Goal: Task Accomplishment & Management: Manage account settings

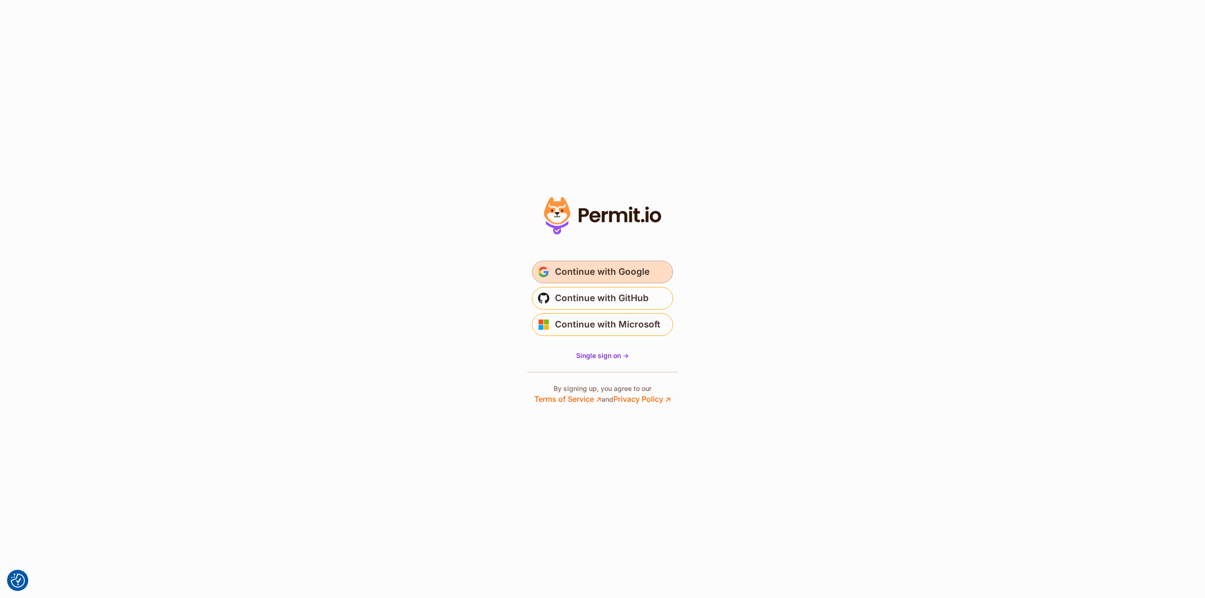
click at [643, 272] on span "Continue with Google" at bounding box center [602, 272] width 95 height 15
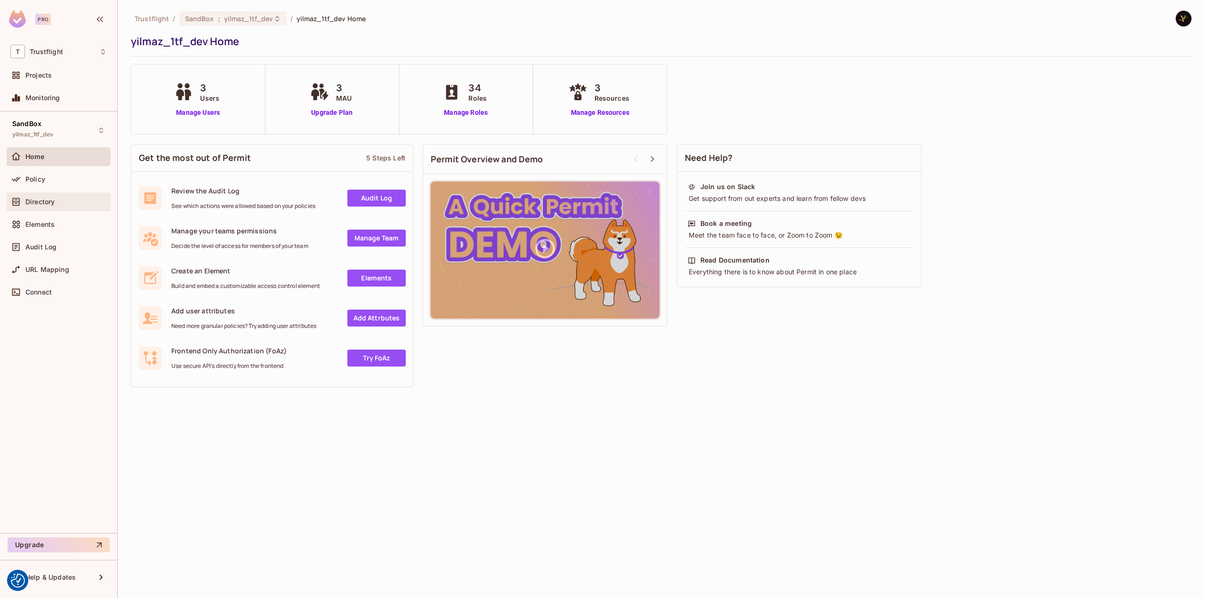
click at [52, 202] on span "Directory" at bounding box center [39, 202] width 29 height 8
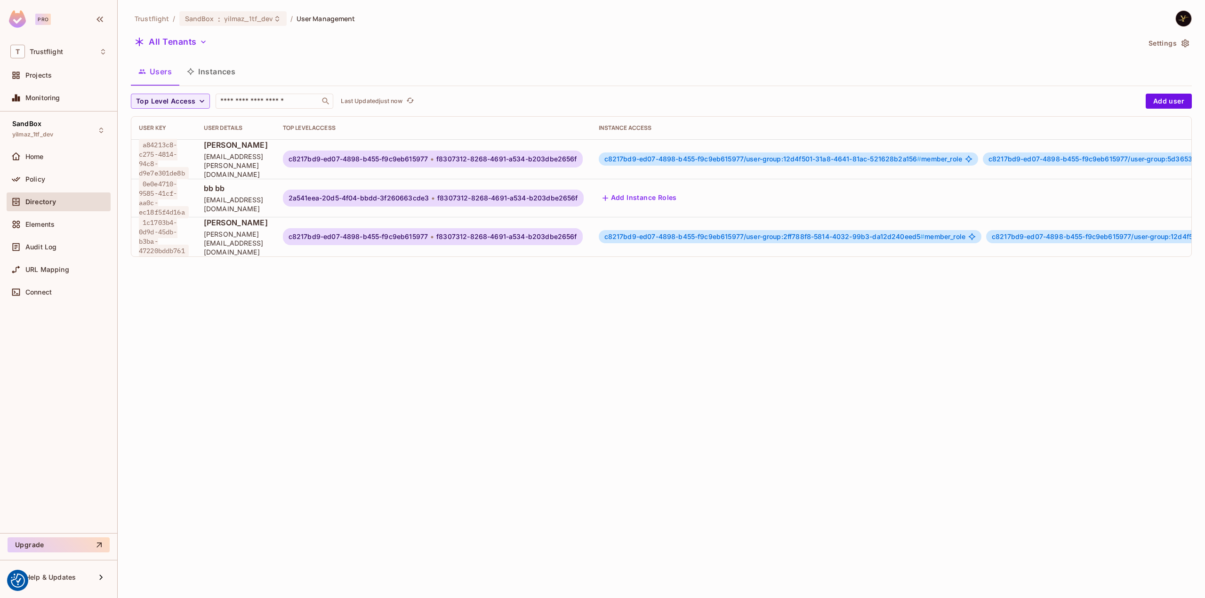
click at [237, 72] on button "Instances" at bounding box center [211, 72] width 64 height 24
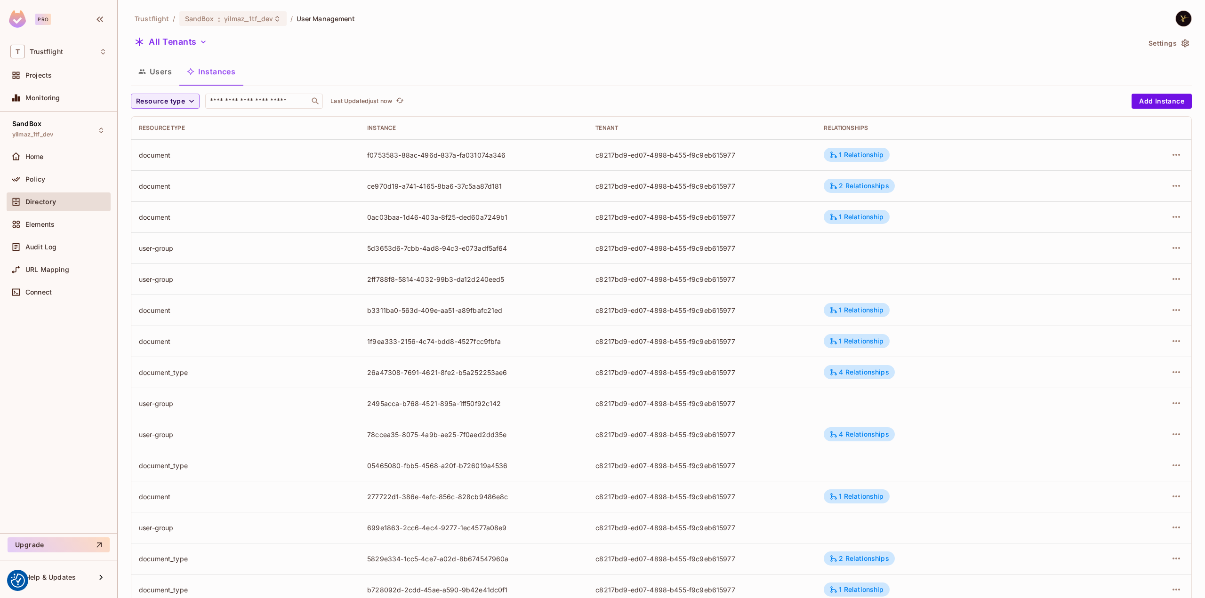
click at [57, 201] on div "Directory" at bounding box center [65, 202] width 81 height 8
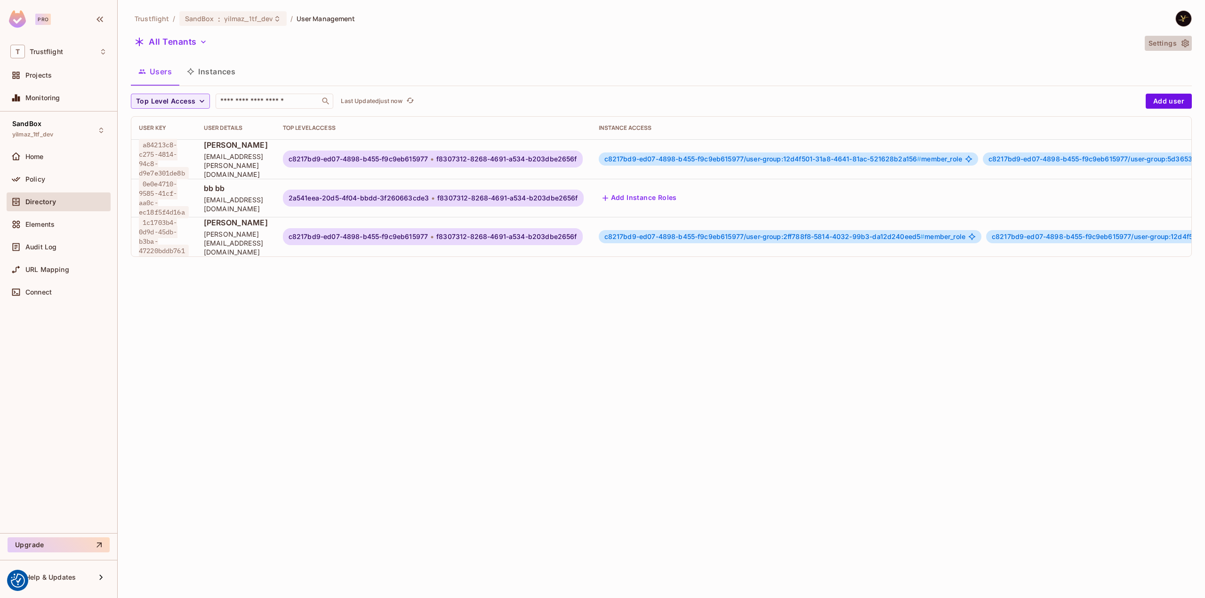
click at [1184, 42] on icon "button" at bounding box center [1185, 43] width 9 height 9
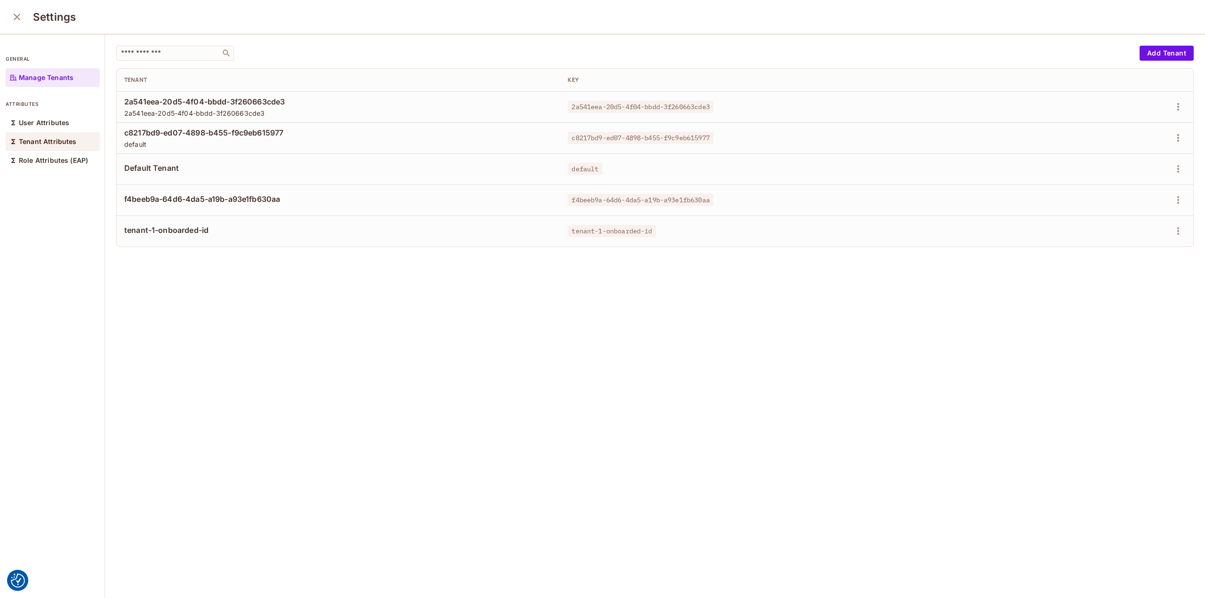
click at [66, 142] on p "Tenant Attributes" at bounding box center [48, 142] width 58 height 8
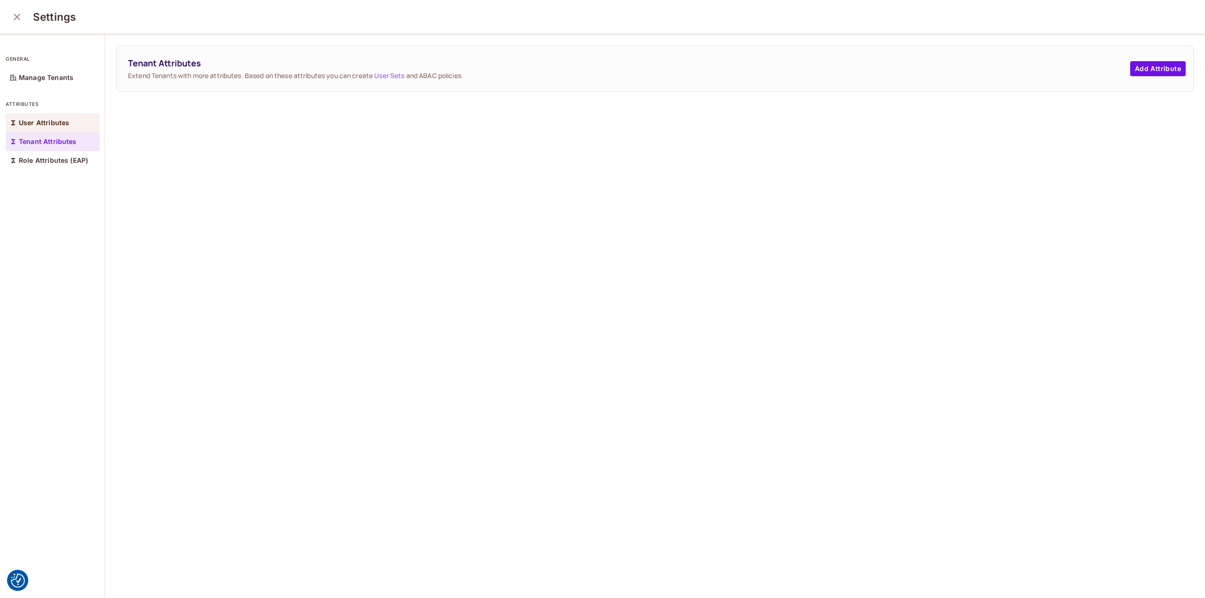
click at [38, 124] on p "User Attributes" at bounding box center [44, 123] width 50 height 8
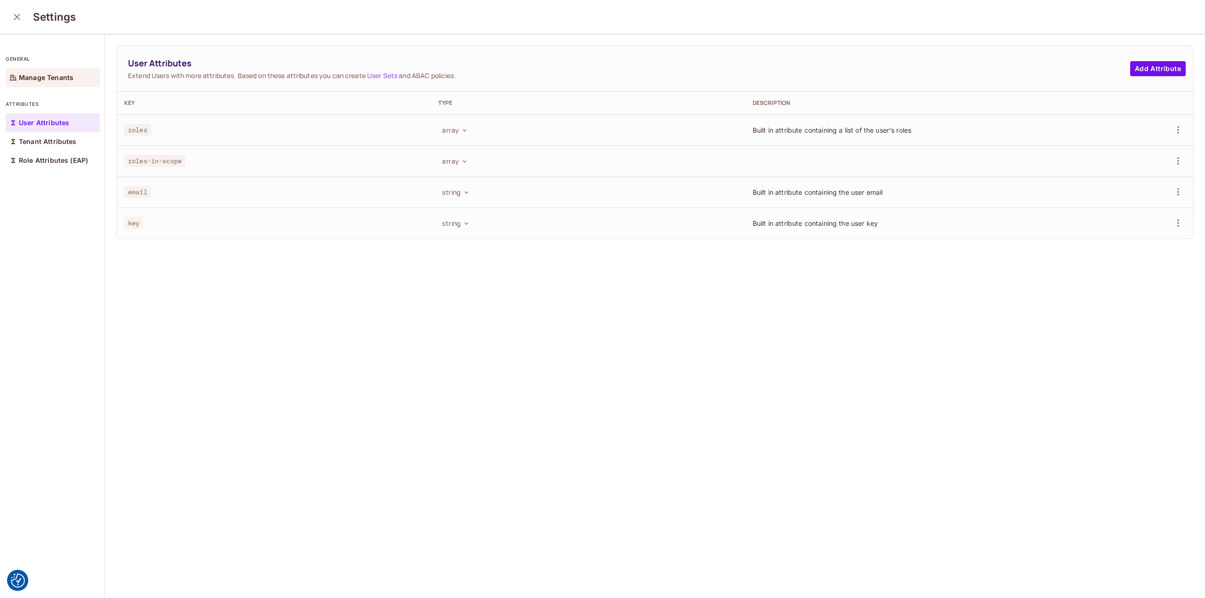
click at [56, 77] on p "Manage Tenants" at bounding box center [46, 78] width 55 height 8
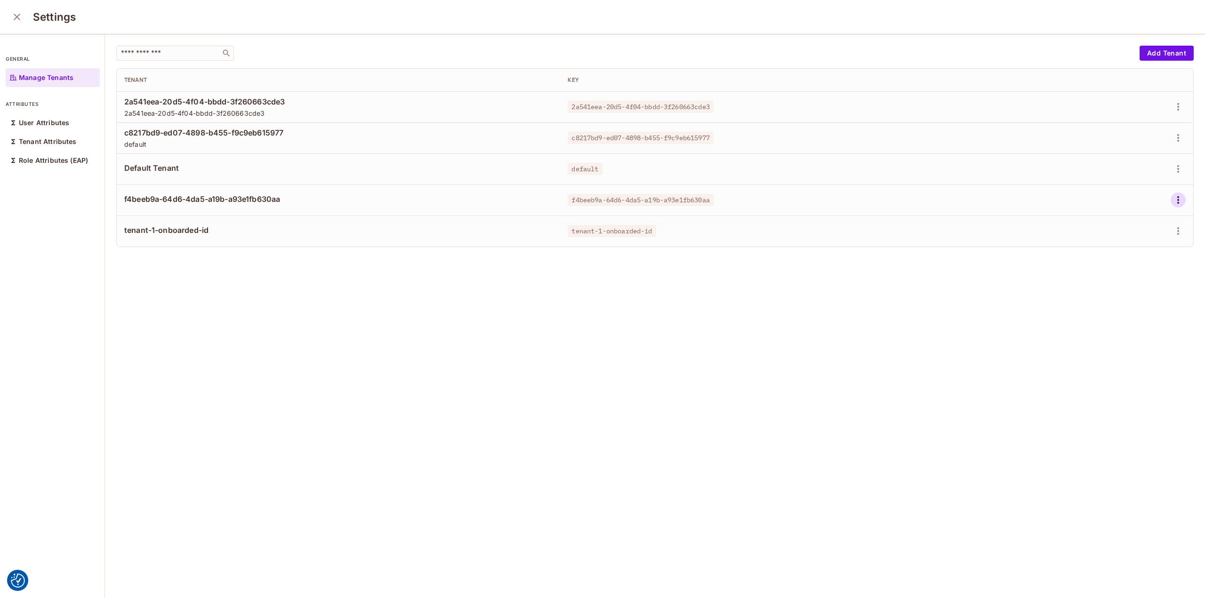
click at [1173, 204] on icon "button" at bounding box center [1178, 199] width 11 height 11
click at [1131, 263] on div "Delete Tenant" at bounding box center [1130, 262] width 44 height 9
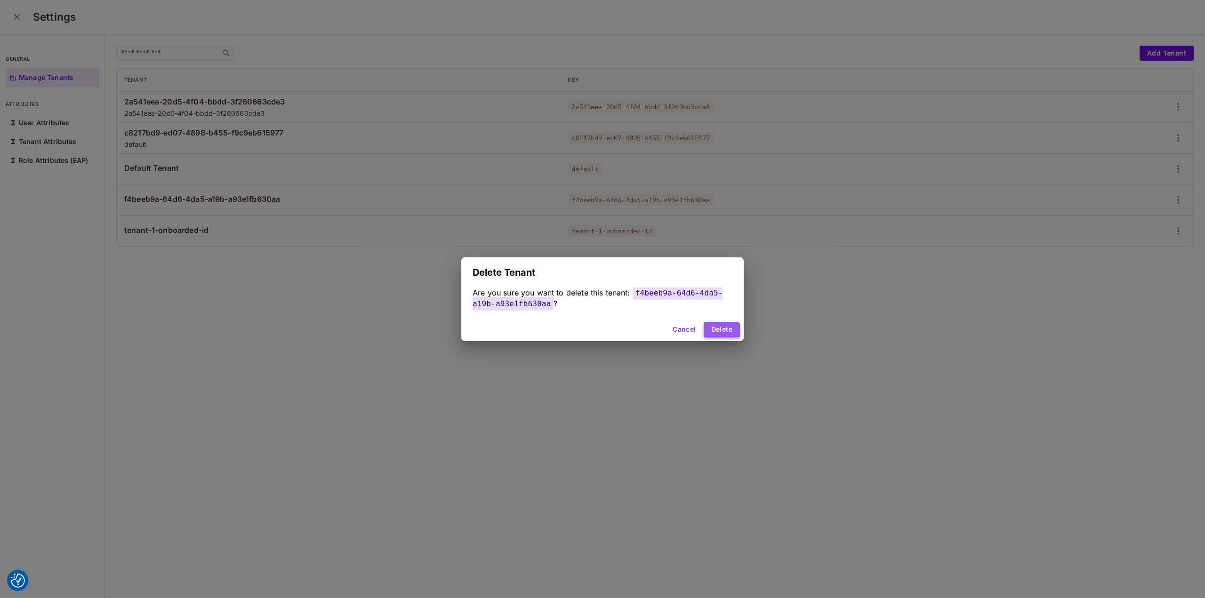
click at [726, 325] on button "Delete" at bounding box center [722, 329] width 36 height 15
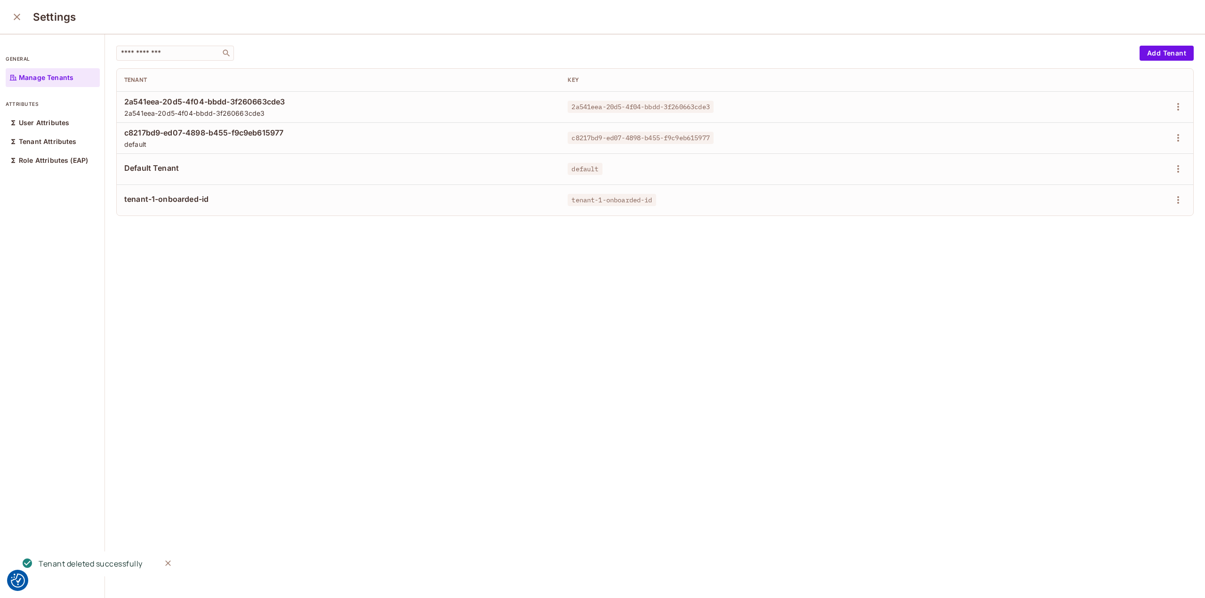
click at [255, 278] on div "​ Add Tenant Tenant Key 2a541eea-20d5-4f04-bbdd-3f260663cde3 2a541eea-20d5-4f04…" at bounding box center [655, 316] width 1100 height 565
click at [14, 17] on icon "close" at bounding box center [16, 16] width 11 height 11
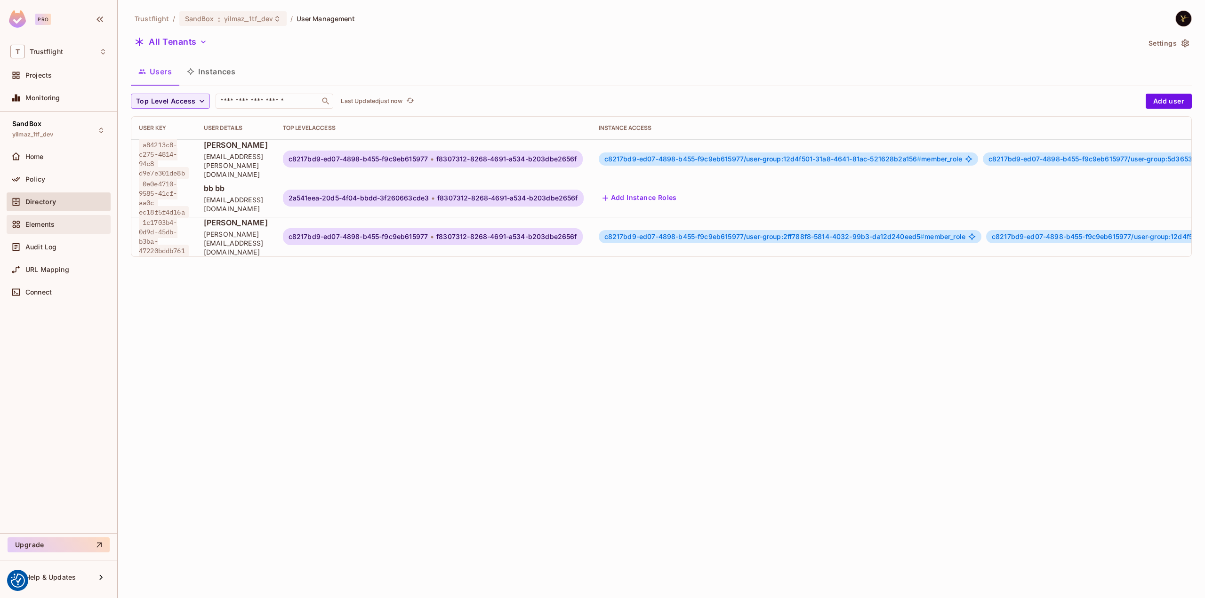
click at [52, 230] on div "Elements" at bounding box center [59, 224] width 104 height 19
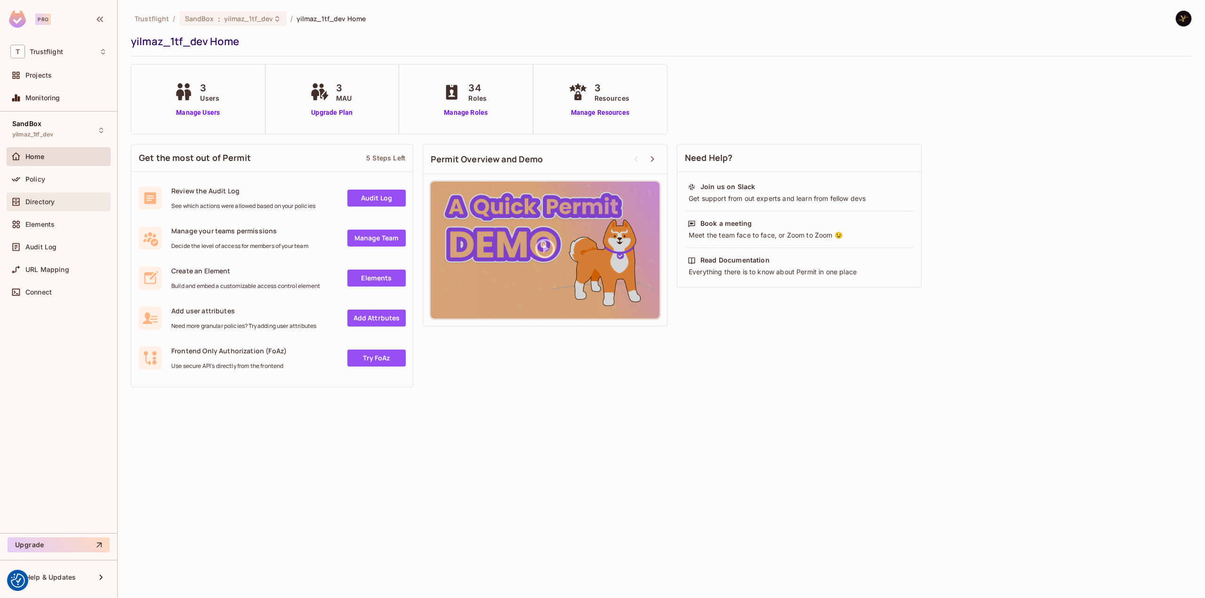
click at [61, 196] on div "Directory" at bounding box center [58, 201] width 97 height 11
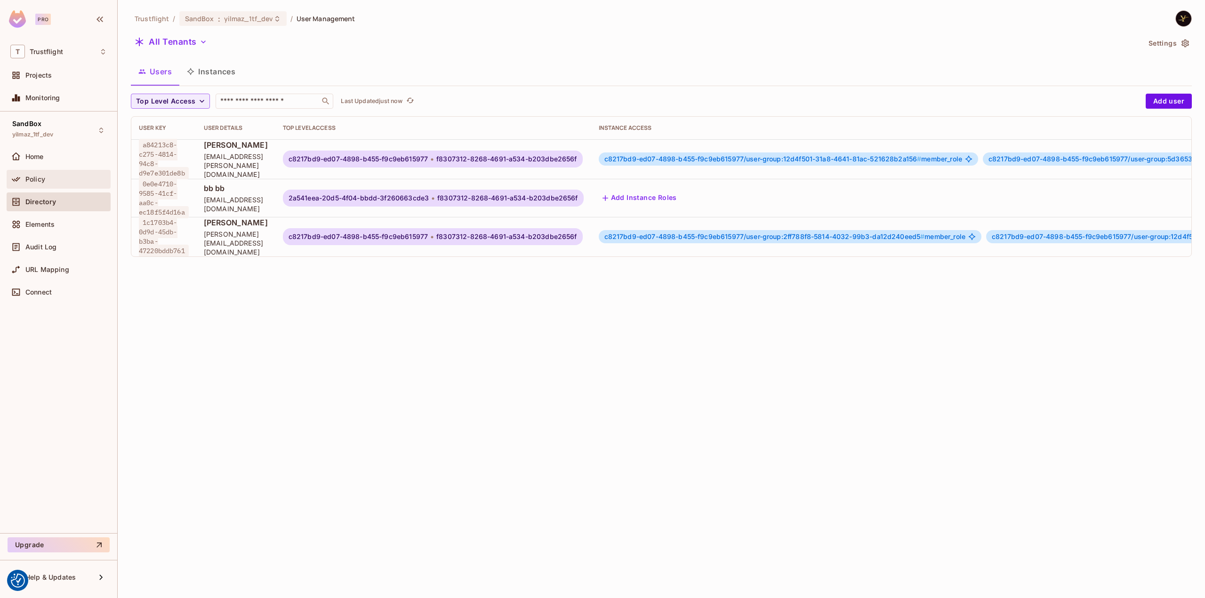
click at [60, 184] on div "Policy" at bounding box center [58, 179] width 97 height 11
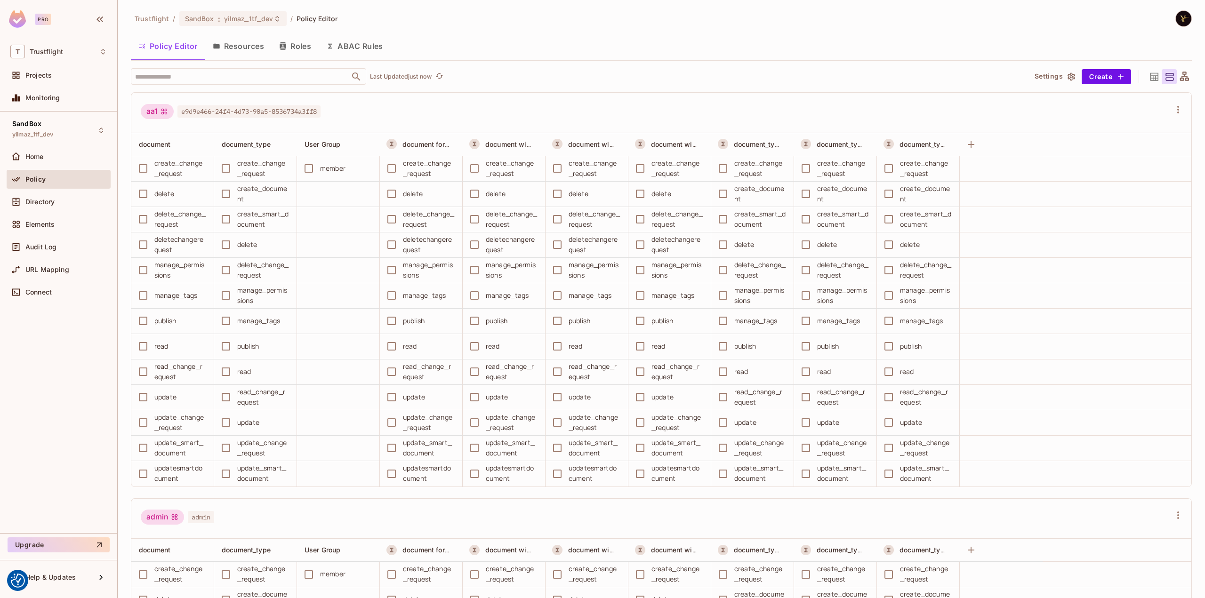
click at [294, 43] on button "Roles" at bounding box center [295, 46] width 47 height 24
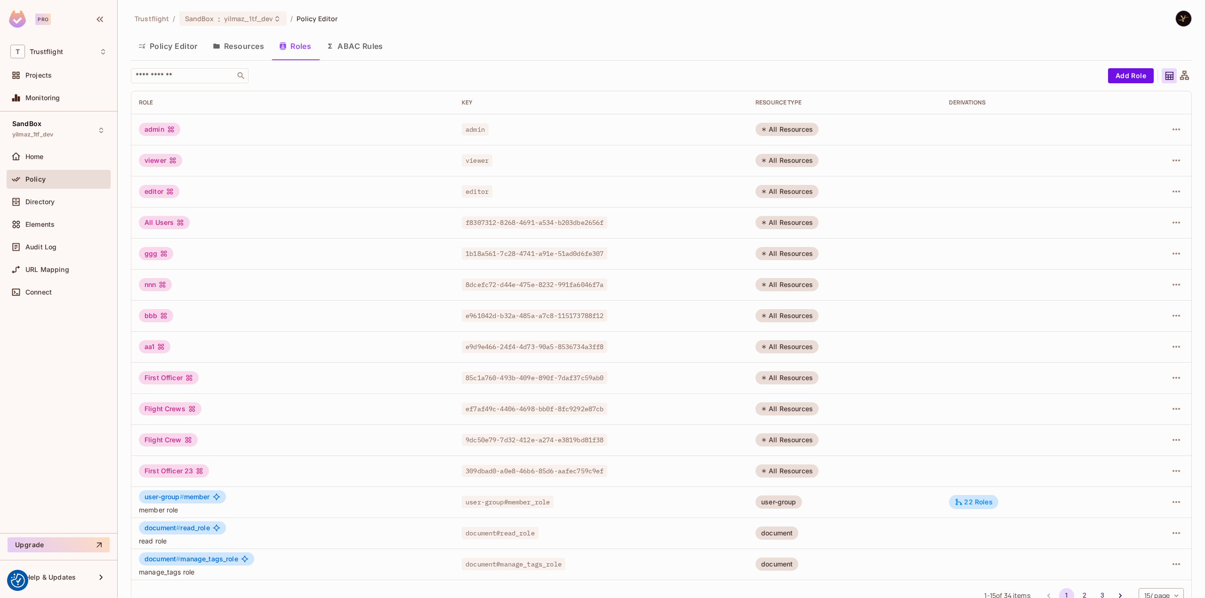
scroll to position [20, 0]
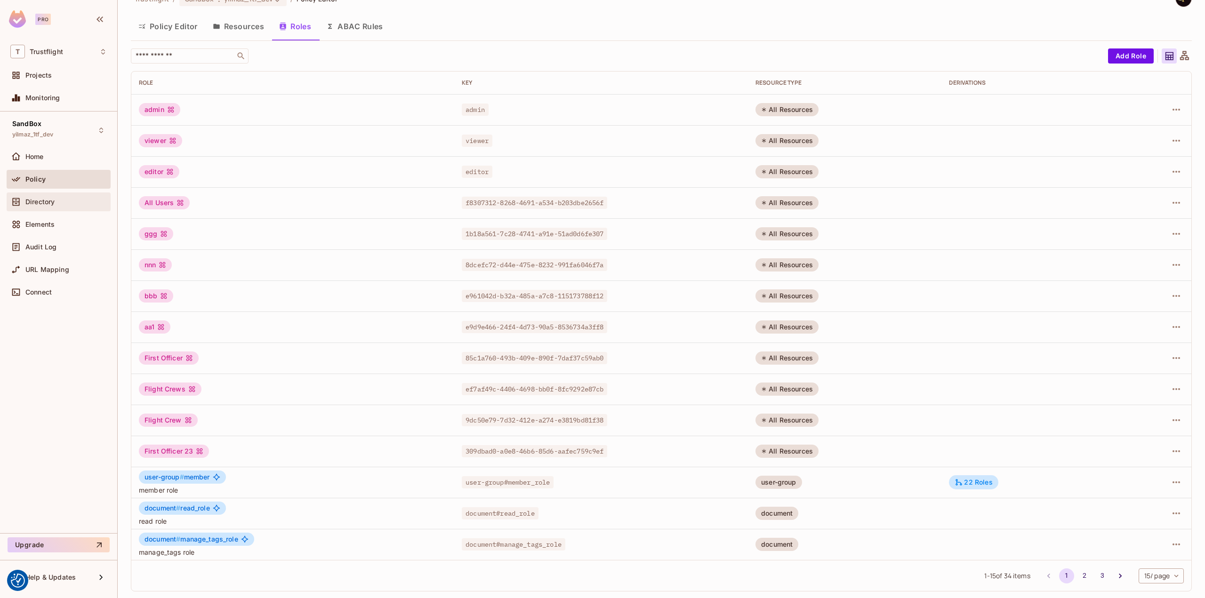
click at [40, 203] on span "Directory" at bounding box center [39, 202] width 29 height 8
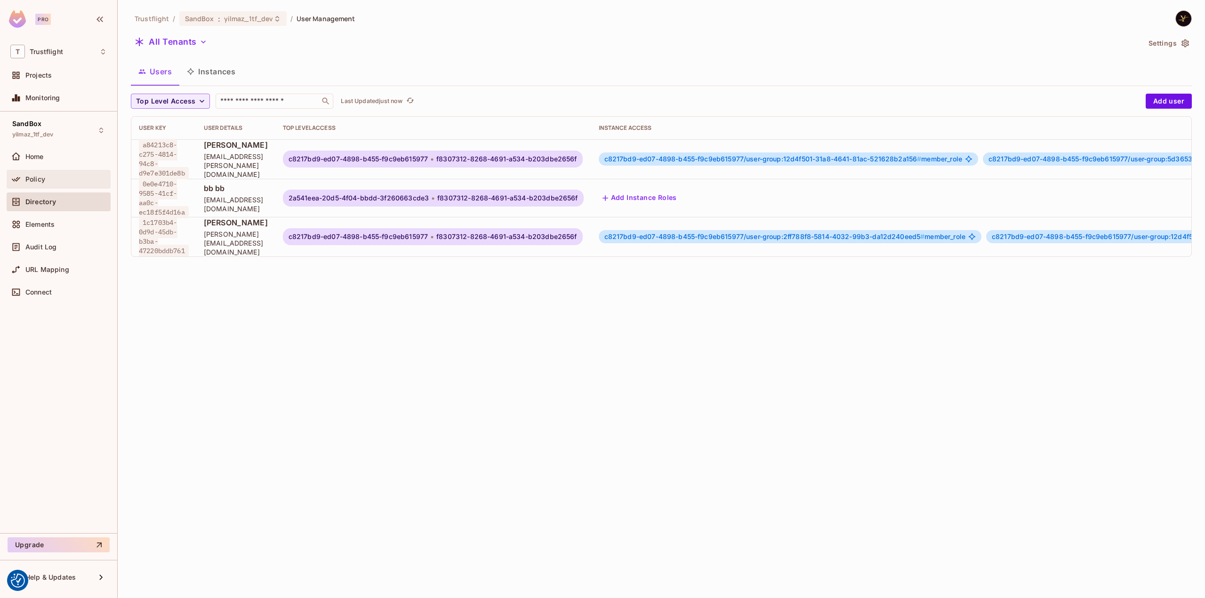
click at [59, 182] on div "Policy" at bounding box center [58, 179] width 97 height 11
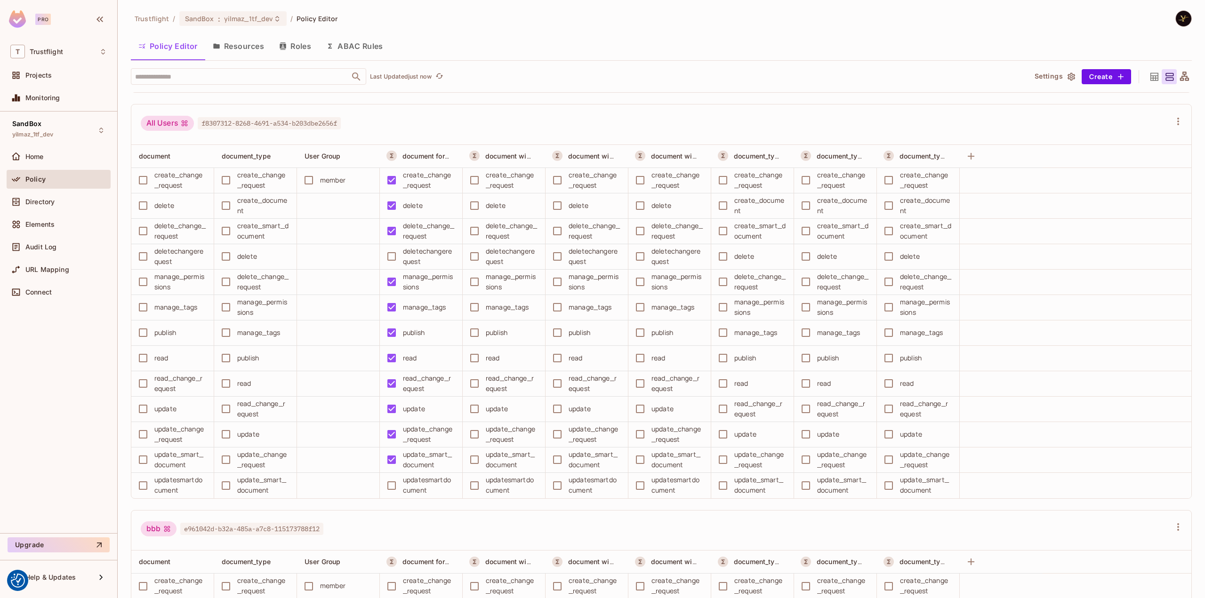
scroll to position [659, 0]
